Goal: Check status

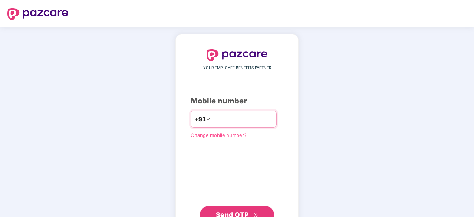
type input "**********"
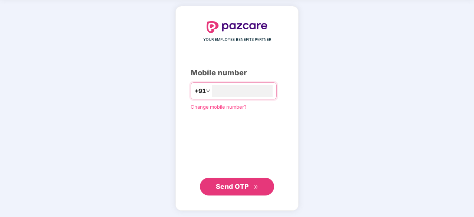
scroll to position [28, 0]
click at [232, 183] on span "Send OTP" at bounding box center [232, 186] width 33 height 8
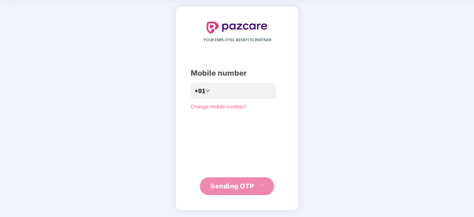
scroll to position [24, 0]
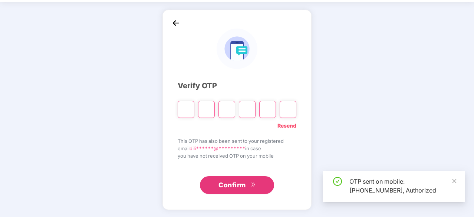
click at [186, 110] on input "Please enter verification code. Digit 1" at bounding box center [186, 109] width 17 height 17
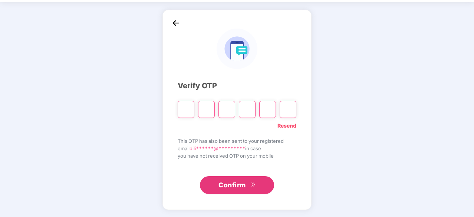
type input "*"
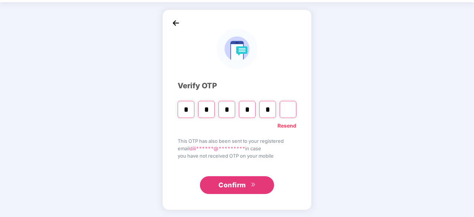
type input "*"
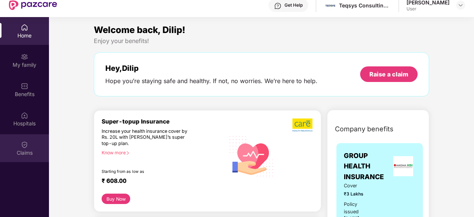
click at [26, 144] on img at bounding box center [24, 144] width 7 height 7
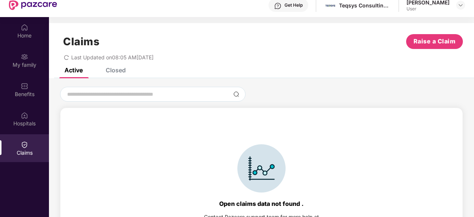
click at [120, 70] on div "Closed" at bounding box center [116, 69] width 20 height 7
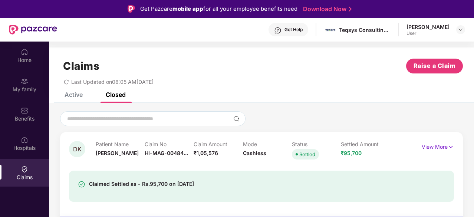
click at [77, 92] on div "Claims Raise a Claim Last Updated on 08:05 AM[DATE]" at bounding box center [261, 69] width 425 height 45
click at [75, 95] on div "Active" at bounding box center [74, 94] width 18 height 7
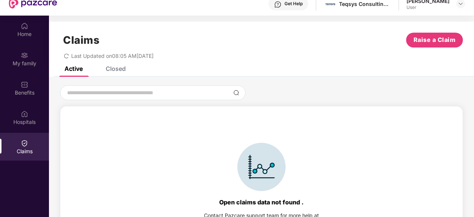
click at [119, 71] on div "Closed" at bounding box center [116, 68] width 20 height 7
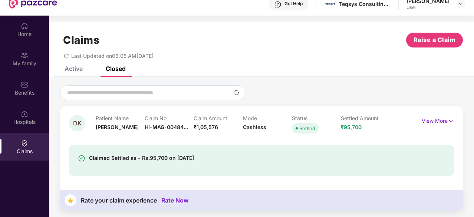
click at [76, 70] on div "Active" at bounding box center [74, 68] width 18 height 7
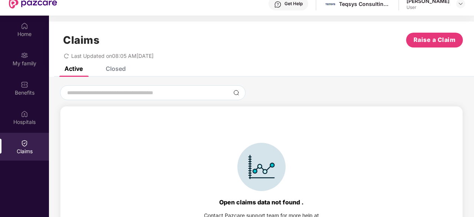
click at [120, 69] on div "Closed" at bounding box center [116, 68] width 20 height 7
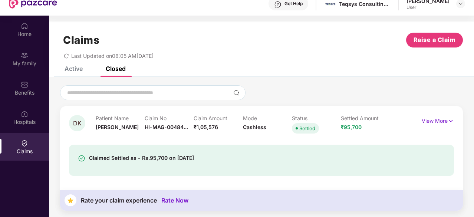
click at [73, 69] on div "Active" at bounding box center [74, 68] width 18 height 7
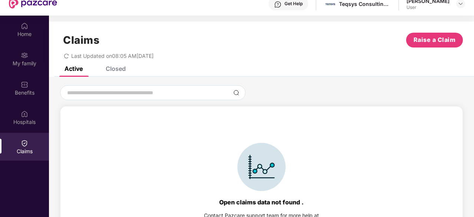
click at [118, 69] on div "Closed" at bounding box center [116, 68] width 20 height 7
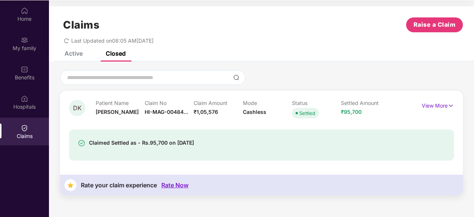
scroll to position [40, 0]
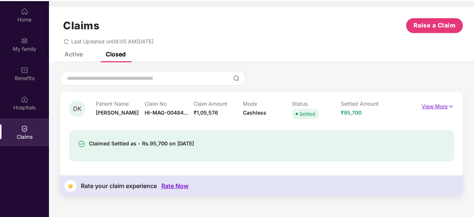
click at [433, 106] on p "View More" at bounding box center [438, 105] width 32 height 10
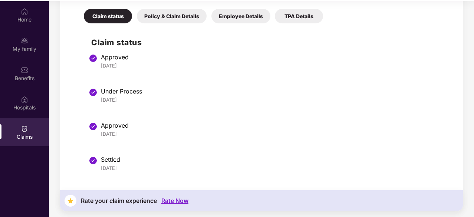
scroll to position [0, 0]
